Goal: Task Accomplishment & Management: Manage account settings

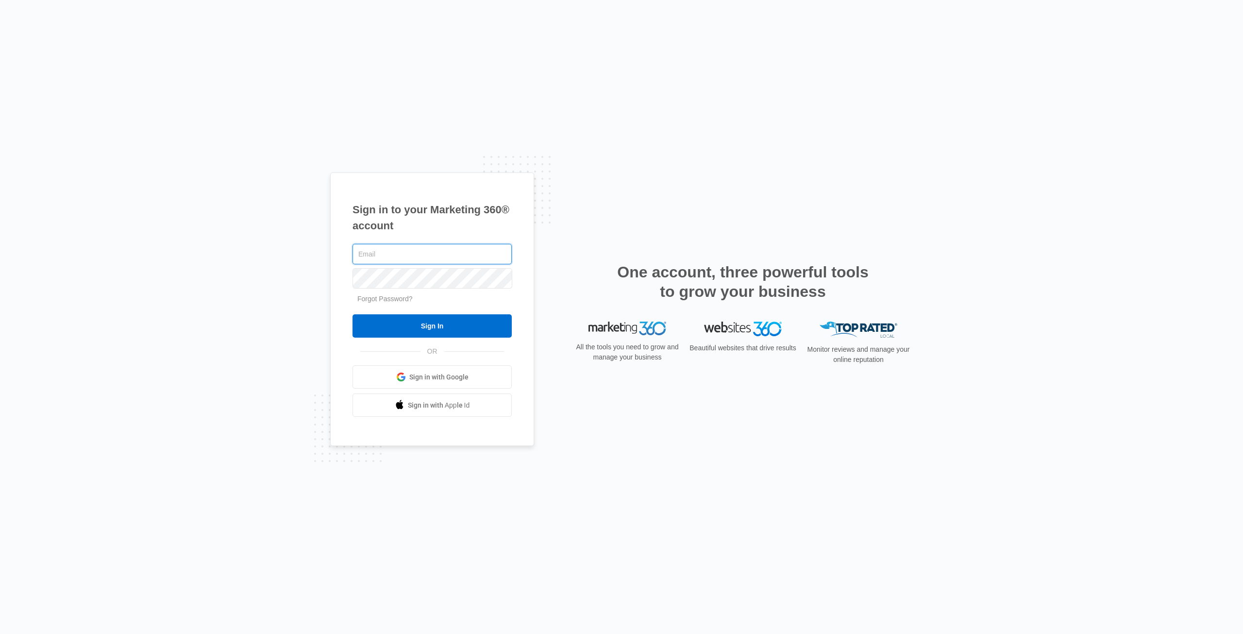
click at [445, 258] on input "text" at bounding box center [432, 254] width 159 height 20
type input "[EMAIL_ADDRESS][PERSON_NAME][DOMAIN_NAME]"
click at [487, 322] on input "Sign In" at bounding box center [432, 325] width 159 height 23
